Goal: Find specific page/section: Find specific page/section

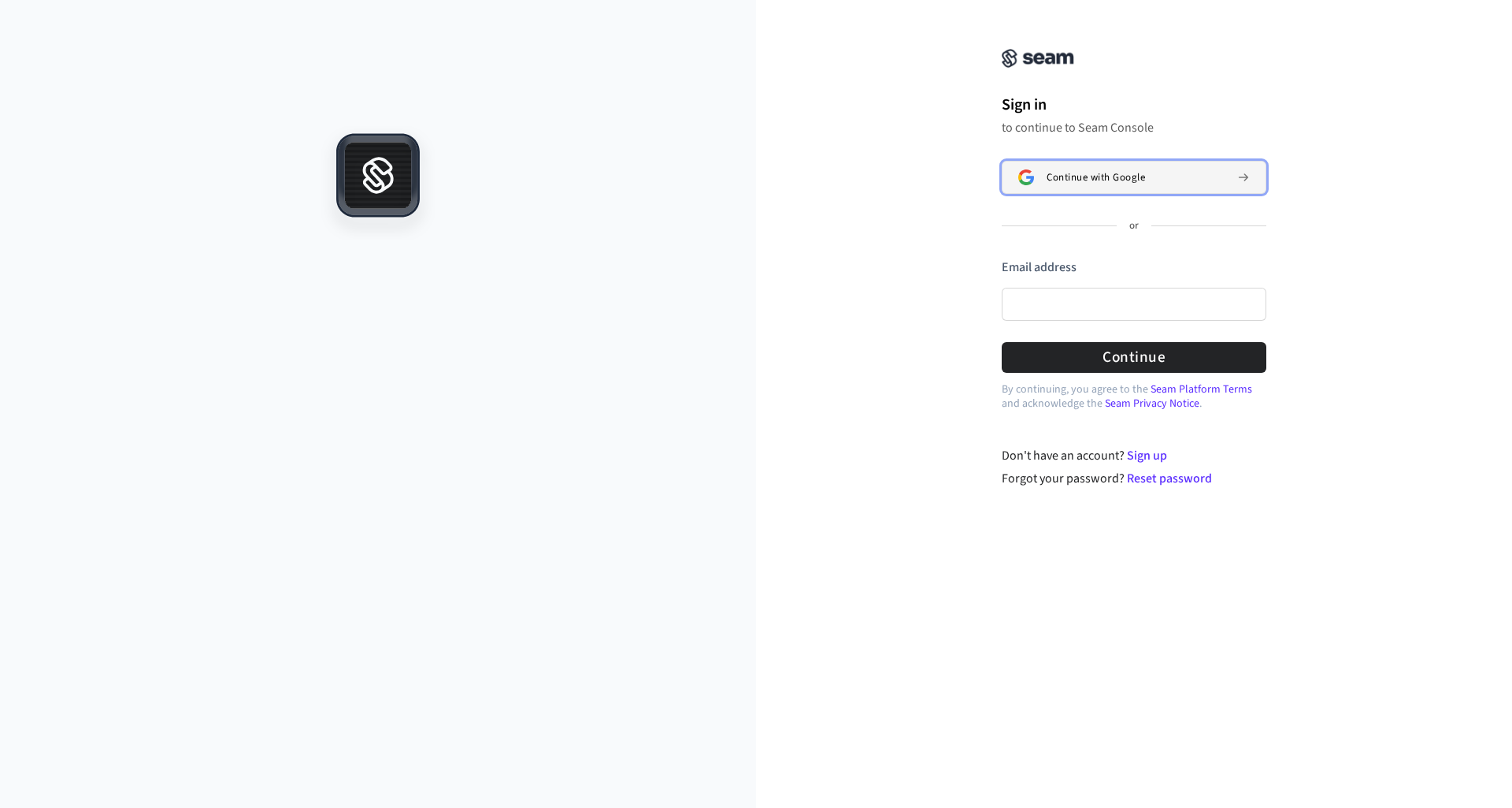
click at [1078, 176] on span "Continue with Google" at bounding box center [1096, 178] width 99 height 13
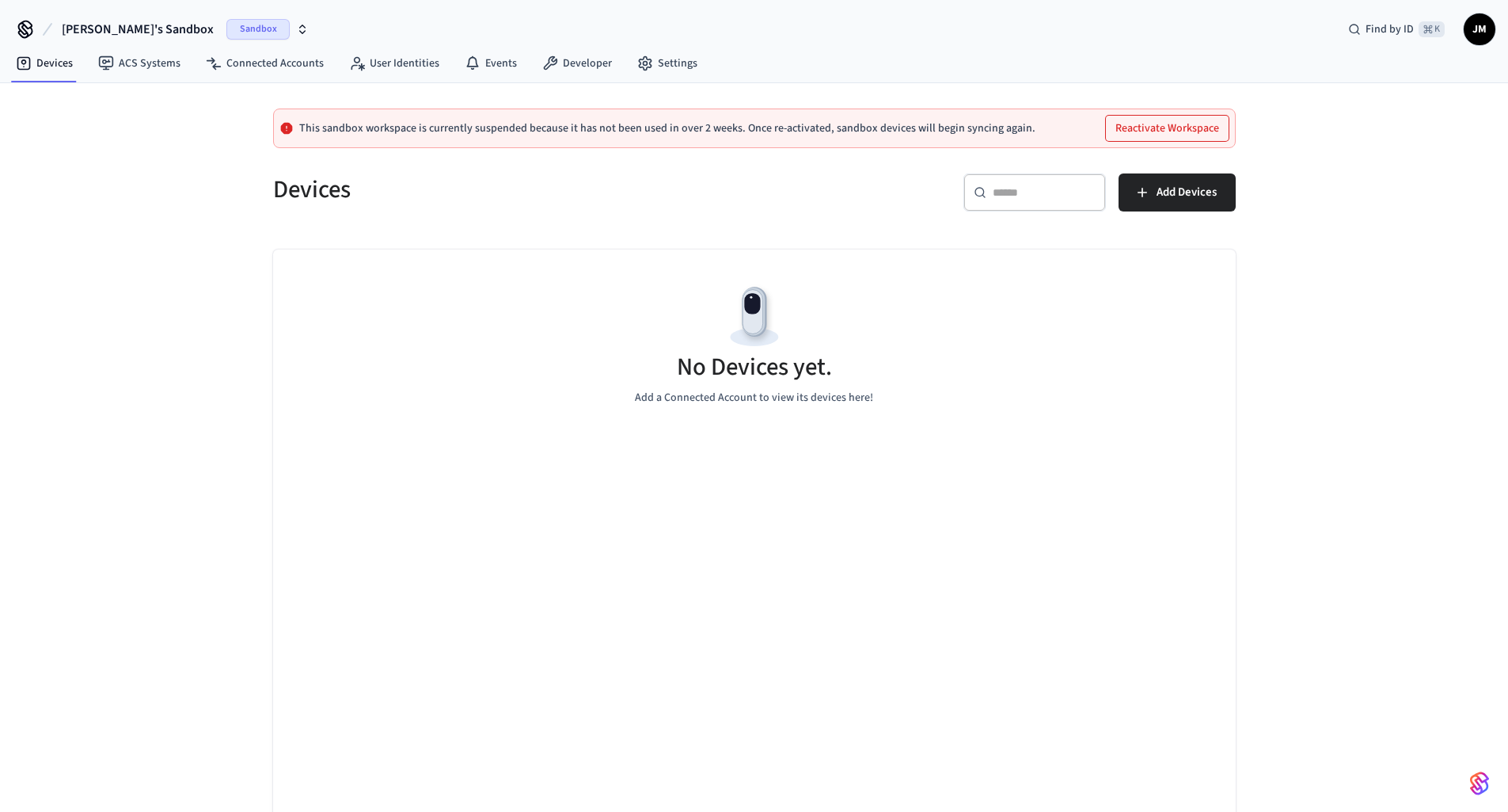
click at [226, 26] on span "Sandbox" at bounding box center [258, 29] width 64 height 20
click at [184, 100] on span "Production" at bounding box center [204, 102] width 64 height 20
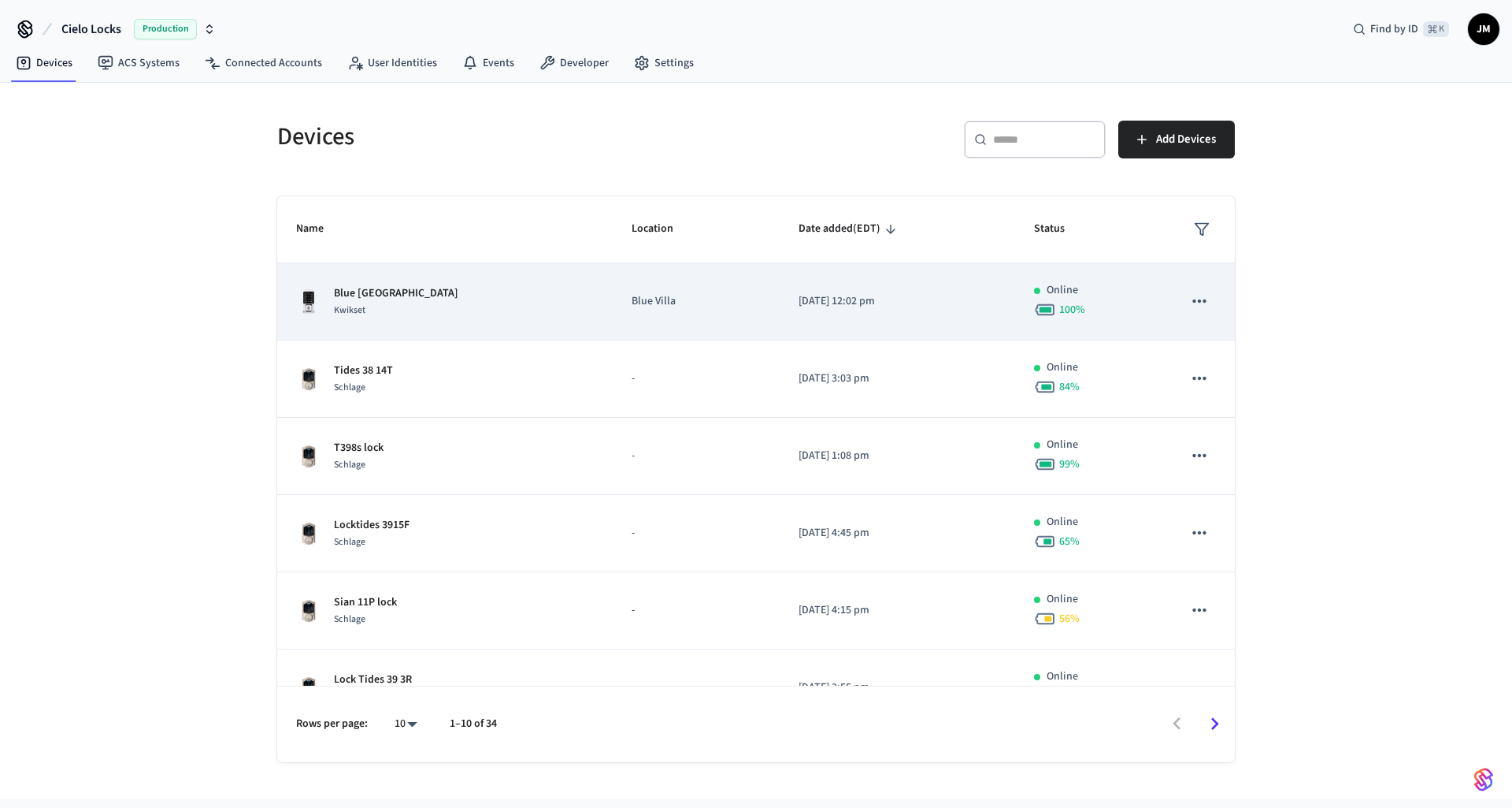
click at [417, 301] on div "Kwikset" at bounding box center [397, 310] width 125 height 16
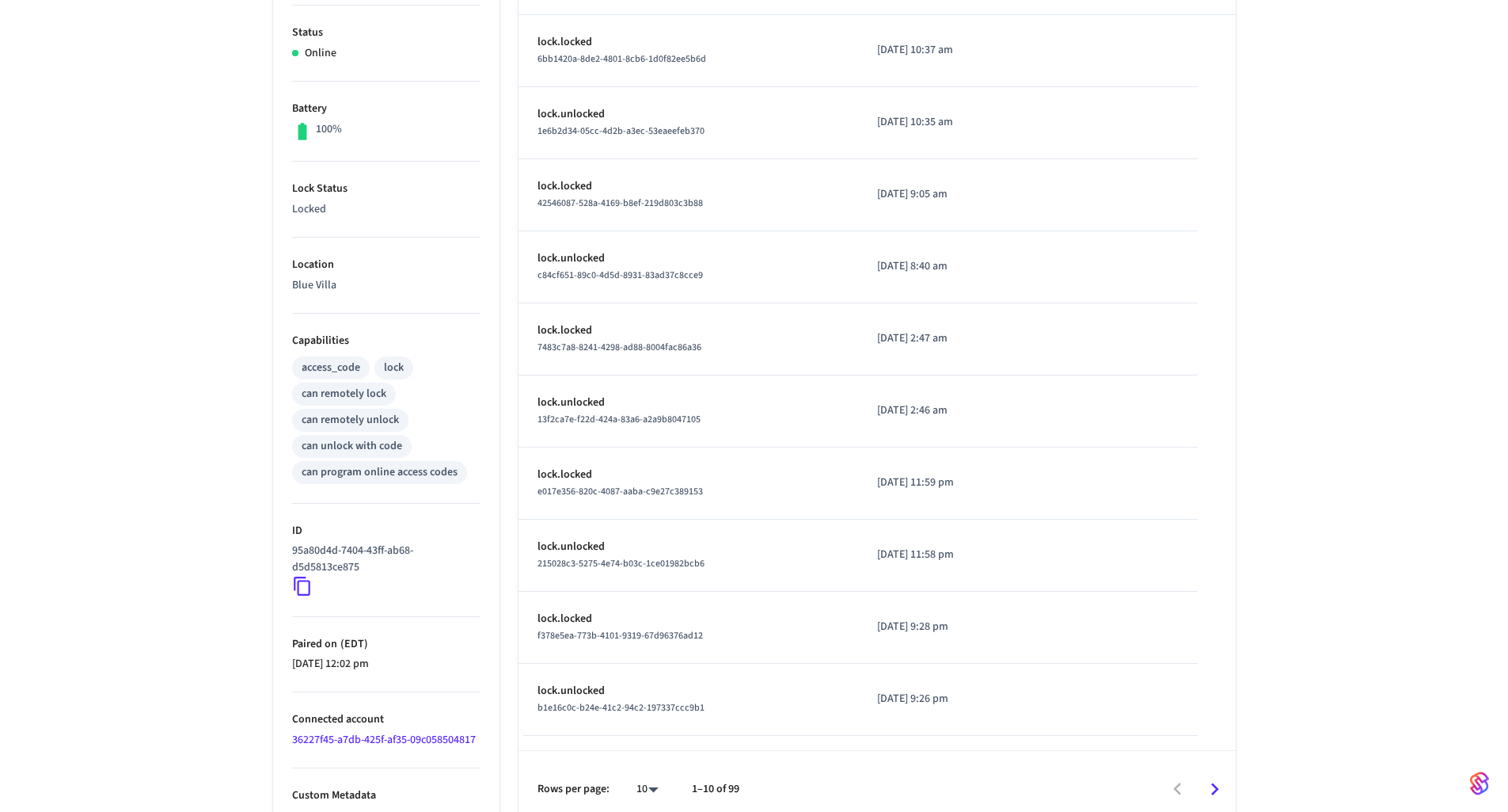
scroll to position [346, 0]
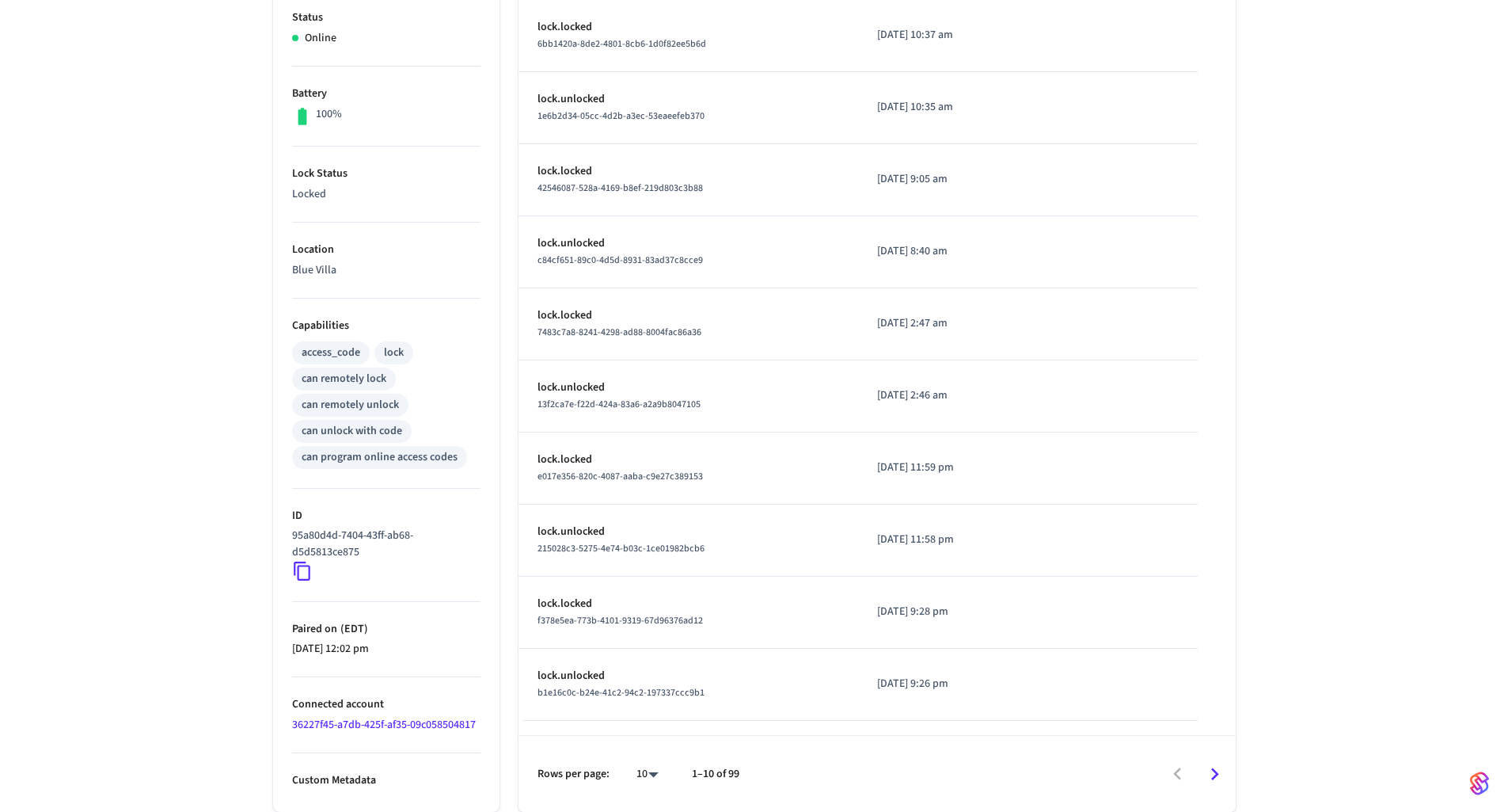
click at [307, 573] on icon at bounding box center [302, 571] width 20 height 20
drag, startPoint x: 360, startPoint y: 555, endPoint x: 289, endPoint y: 538, distance: 73.0
click at [289, 538] on ul "Type Kwikset Status Online Battery 100% Lock Status Locked Location Blue Villa …" at bounding box center [387, 363] width 226 height 897
copy p "95a80d4d-7404-43ff-ab68-d5d5813ce875"
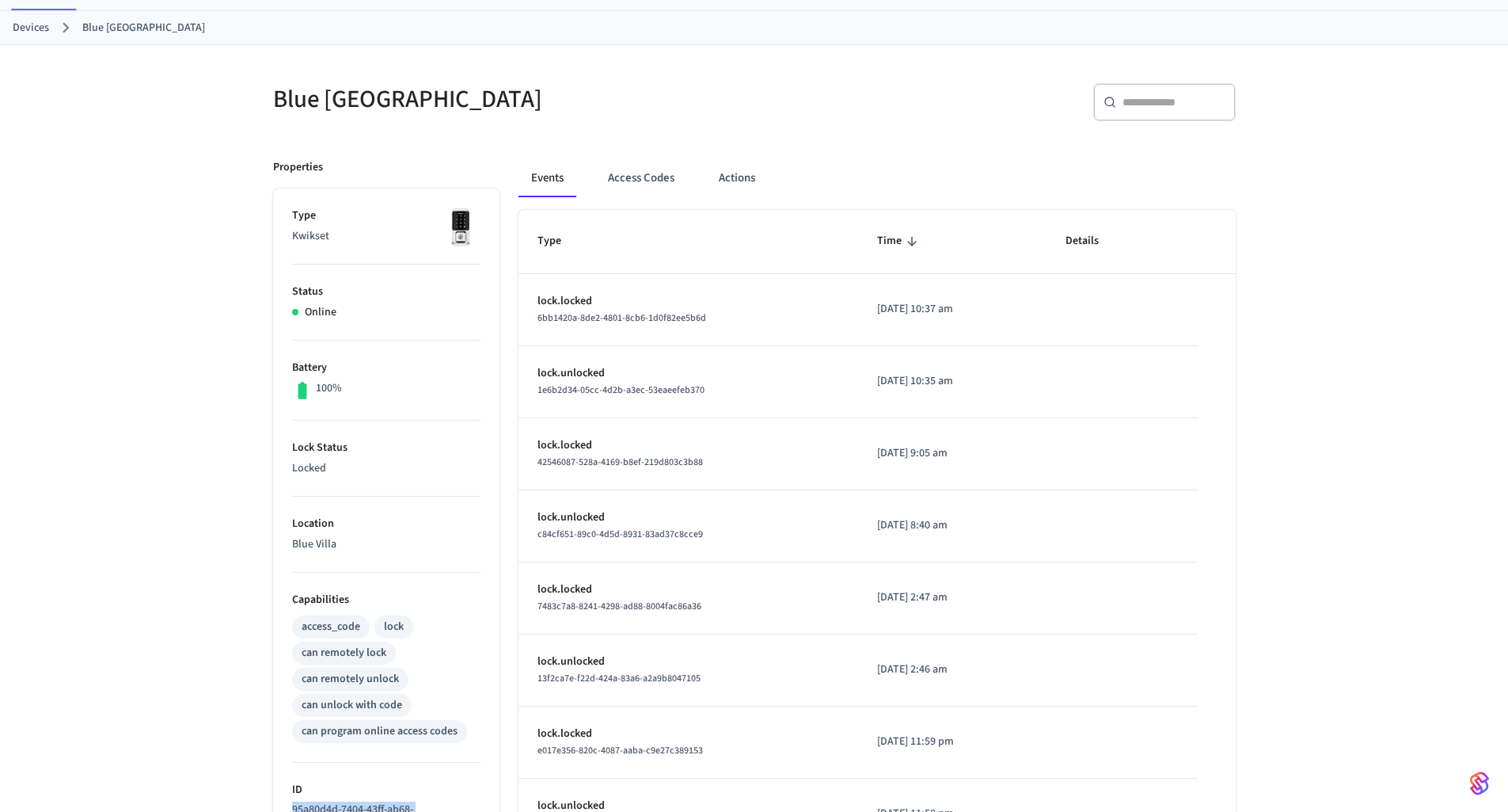
scroll to position [0, 0]
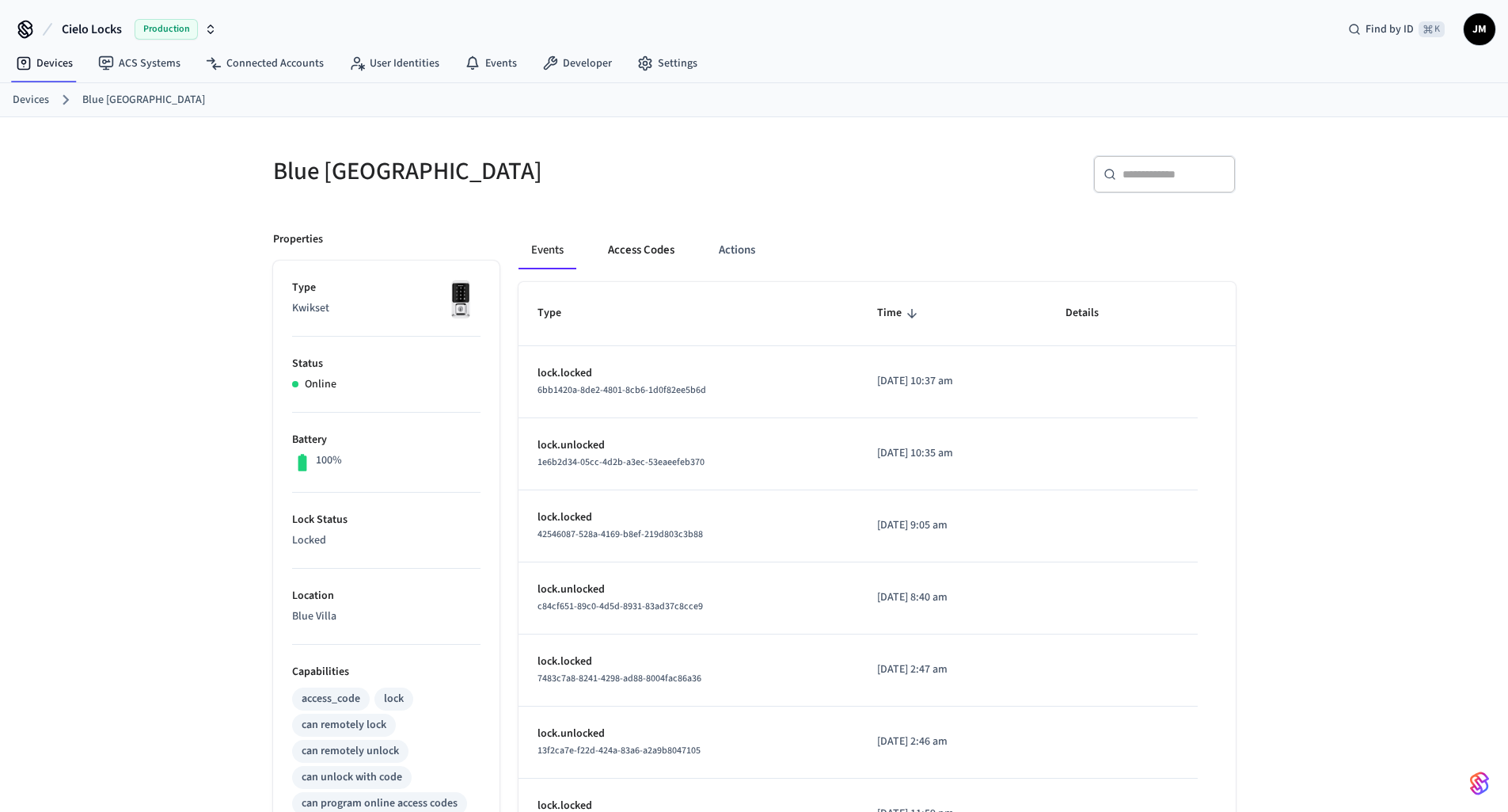
click at [632, 255] on button "Access Codes" at bounding box center [642, 249] width 92 height 38
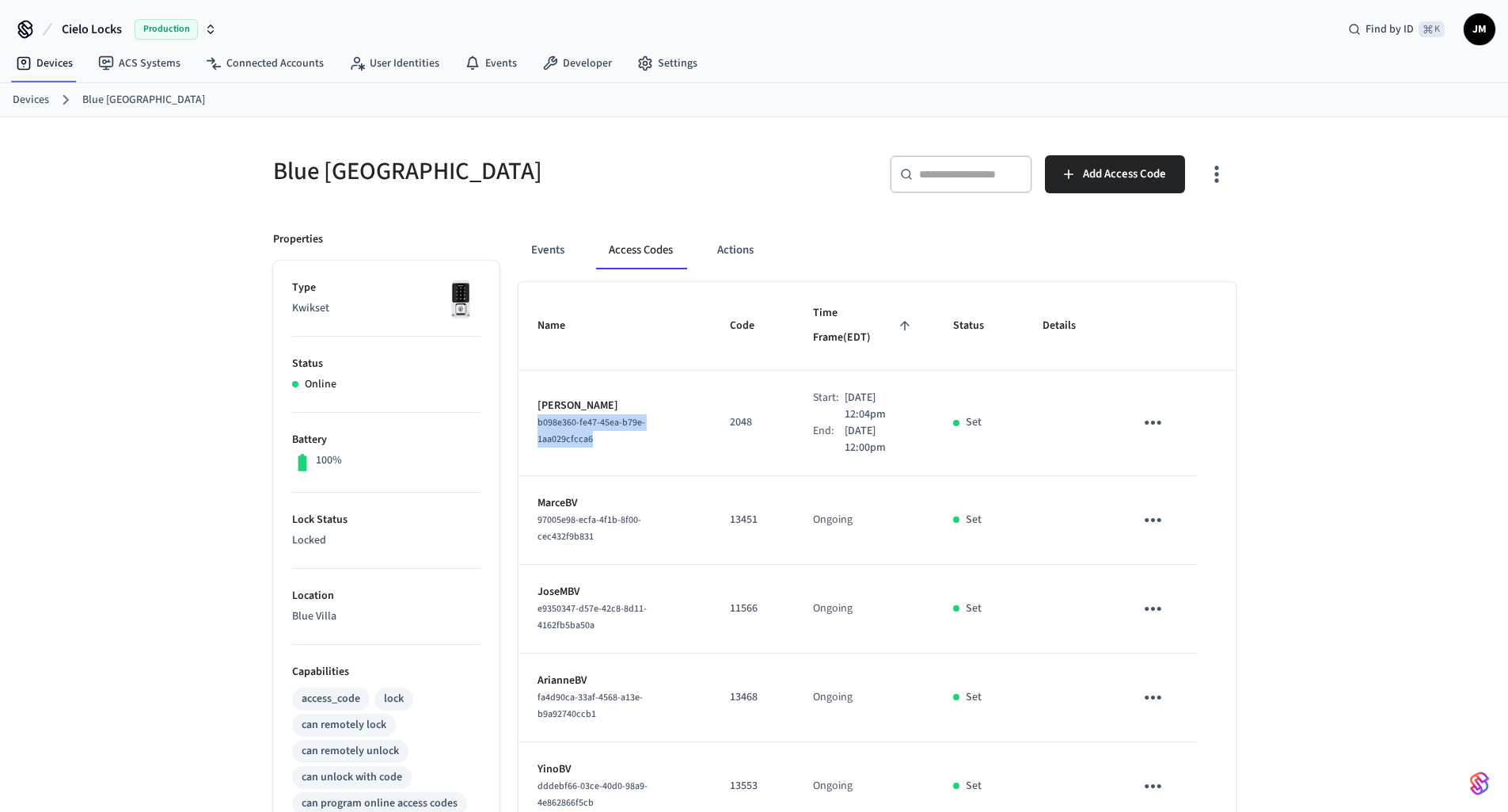
drag, startPoint x: 588, startPoint y: 415, endPoint x: 537, endPoint y: 403, distance: 52.4
click at [538, 416] on span "b098e360-fe47-45ea-b79e-1aa029cfcca6" at bounding box center [591, 431] width 108 height 30
copy span "b098e360-fe47-45ea-b79e-1aa029cfcca6"
